Goal: Feedback & Contribution: Leave review/rating

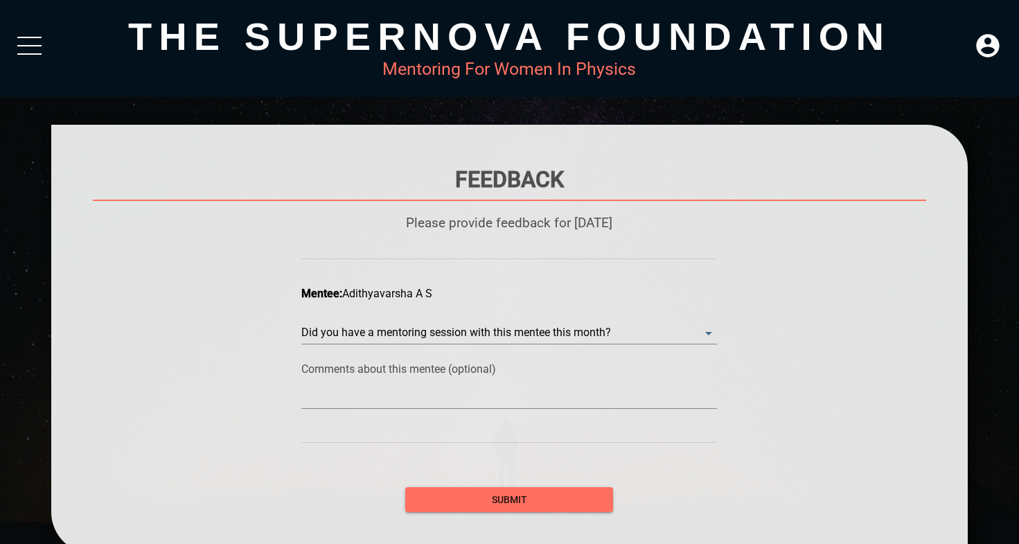
click at [779, 296] on div "Feedback Please provide feedback for [DATE] Mentee: Adithyavarsha A S Did you h…" at bounding box center [510, 339] width 834 height 346
click at [566, 398] on textarea at bounding box center [509, 397] width 416 height 13
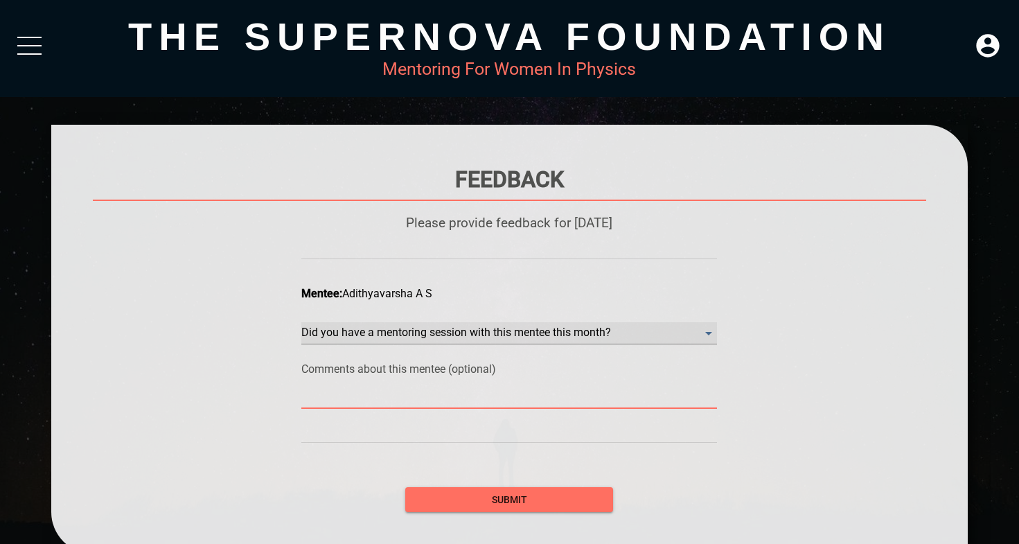
click at [642, 331] on month\? "​" at bounding box center [509, 333] width 416 height 22
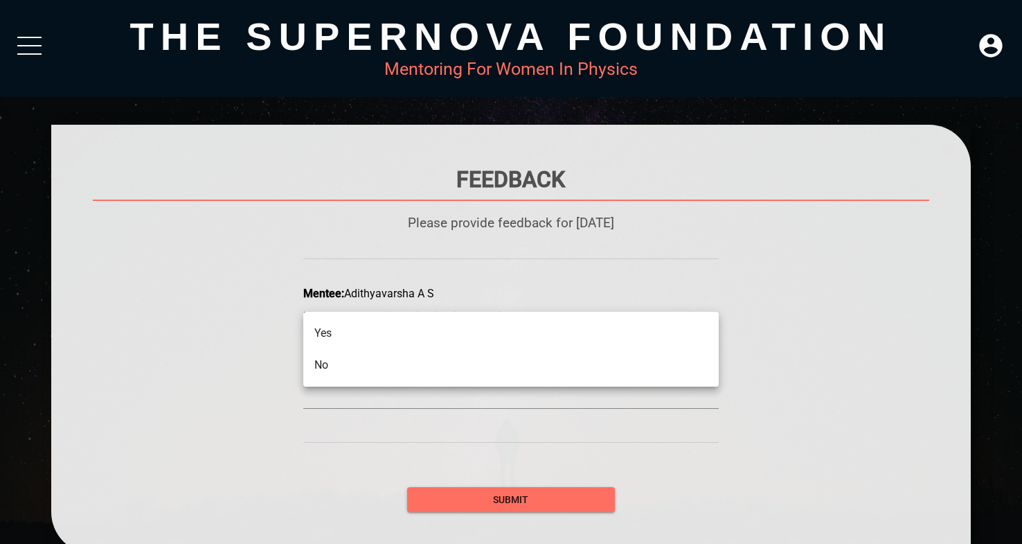
click at [357, 332] on li "Yes" at bounding box center [511, 333] width 416 height 32
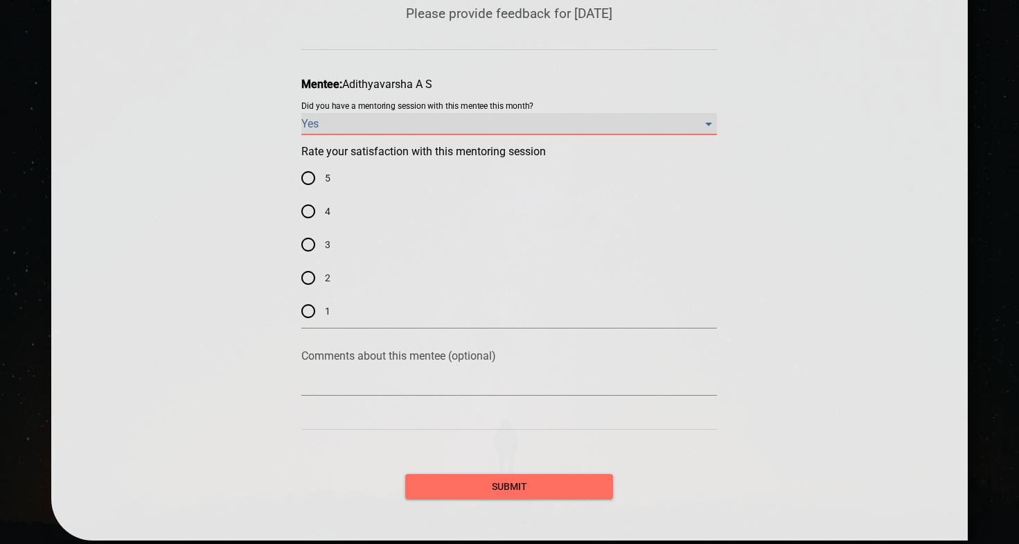
scroll to position [213, 0]
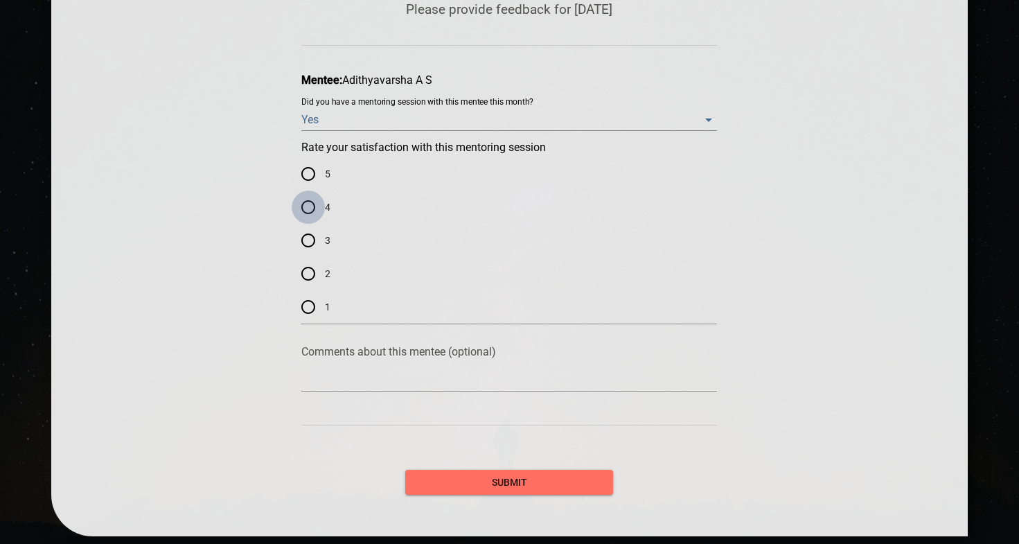
click at [314, 208] on input "4" at bounding box center [308, 206] width 33 height 33
radio input "true"
click at [307, 166] on input "5" at bounding box center [308, 173] width 33 height 33
radio input "true"
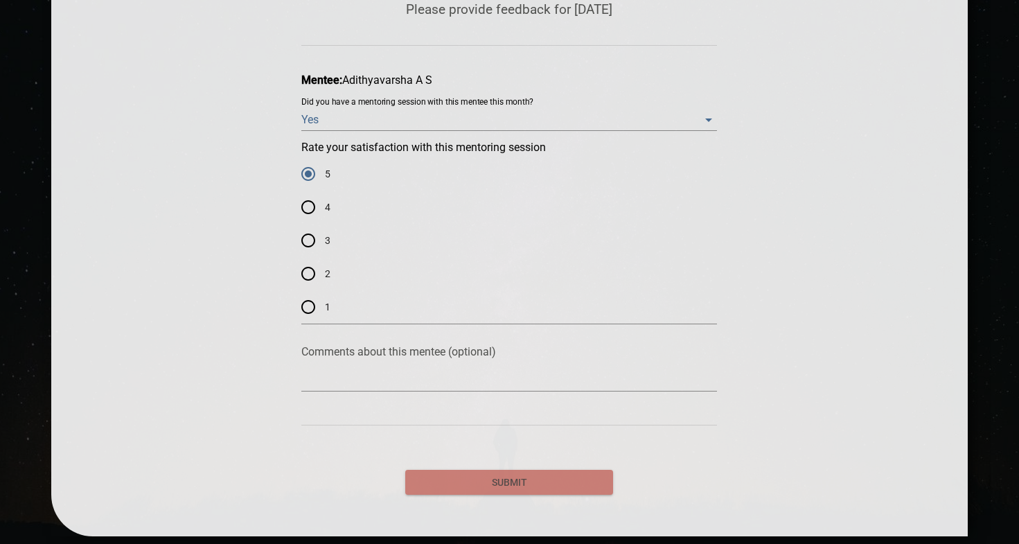
click at [498, 484] on span "submit" at bounding box center [509, 482] width 186 height 17
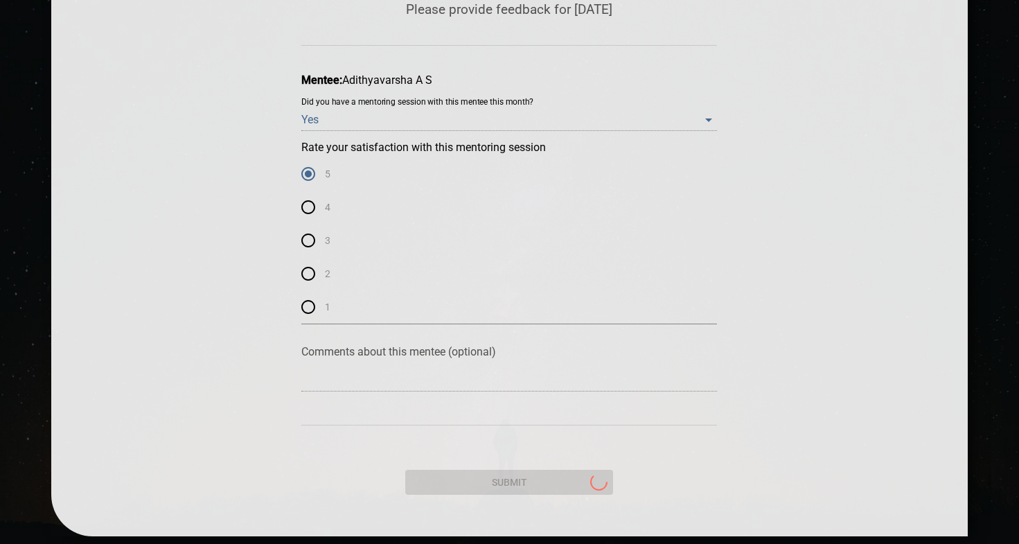
scroll to position [0, 0]
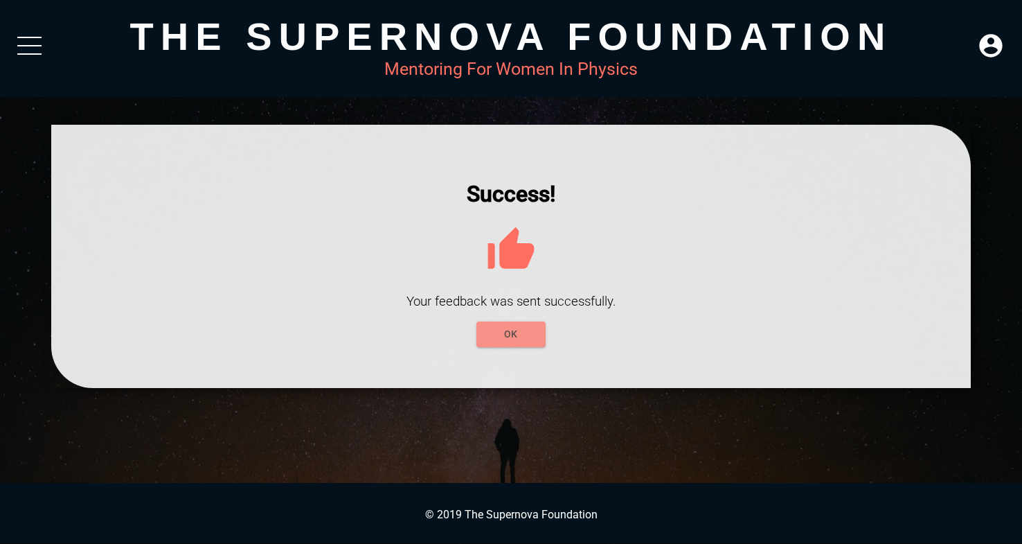
click at [531, 331] on span "OK" at bounding box center [511, 334] width 47 height 17
